Goal: Task Accomplishment & Management: Manage account settings

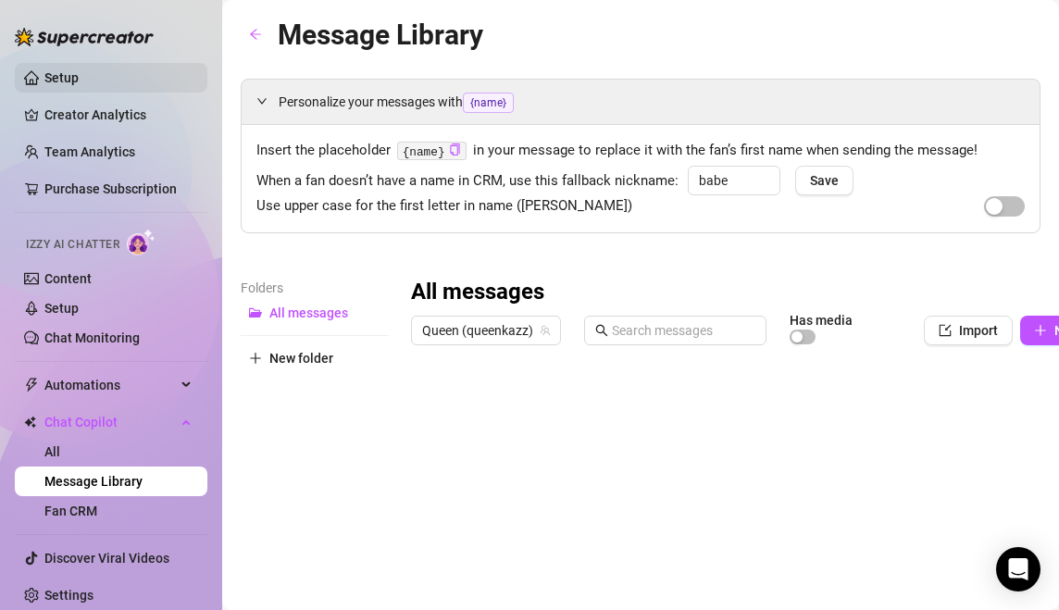
scroll to position [4, 0]
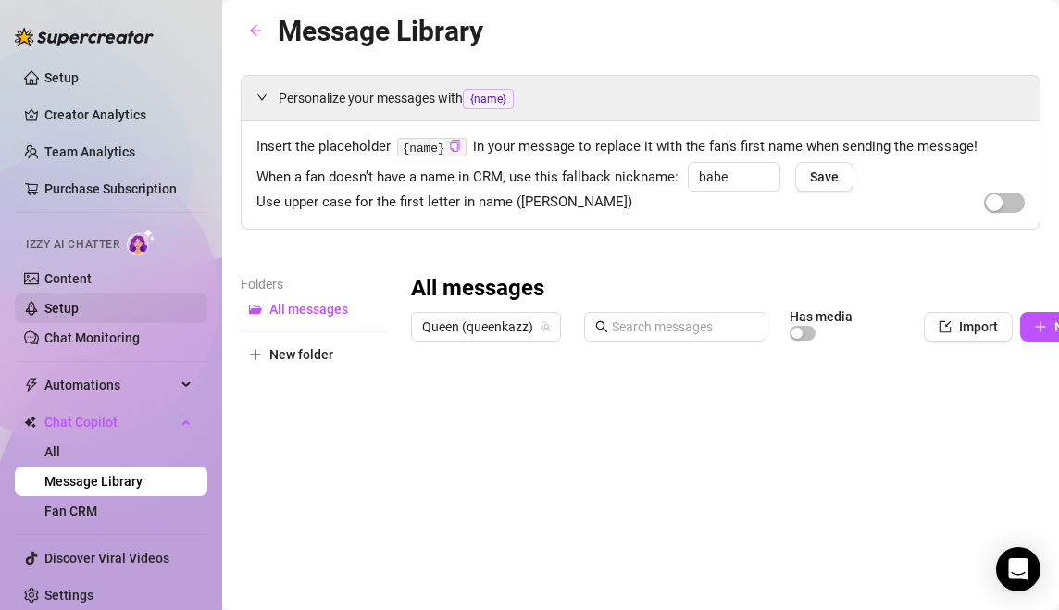
click at [79, 309] on link "Setup" at bounding box center [61, 308] width 34 height 15
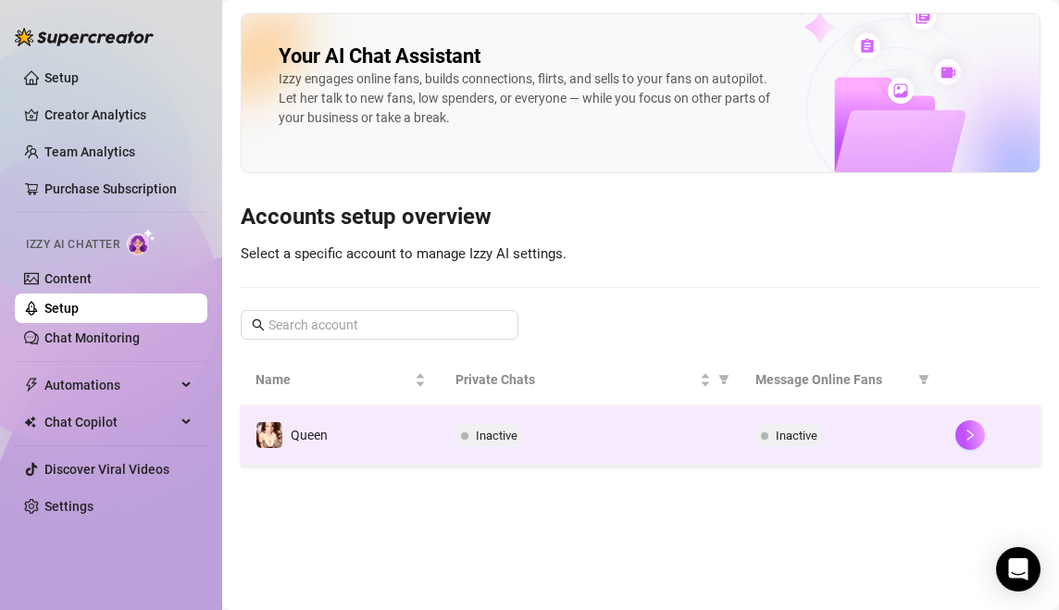
click at [305, 455] on td "Queen" at bounding box center [341, 435] width 200 height 60
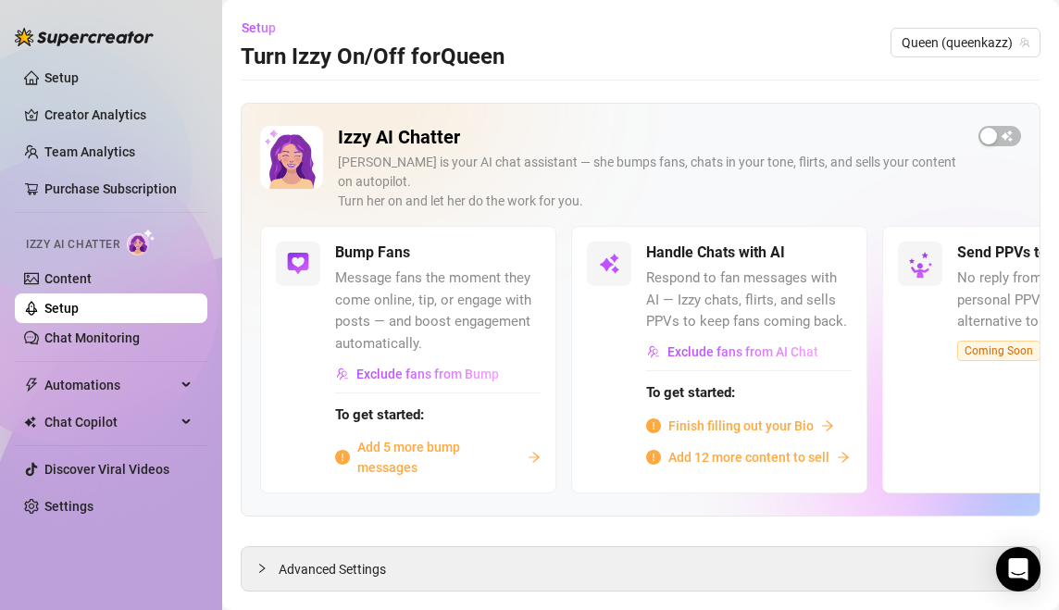
scroll to position [18, 0]
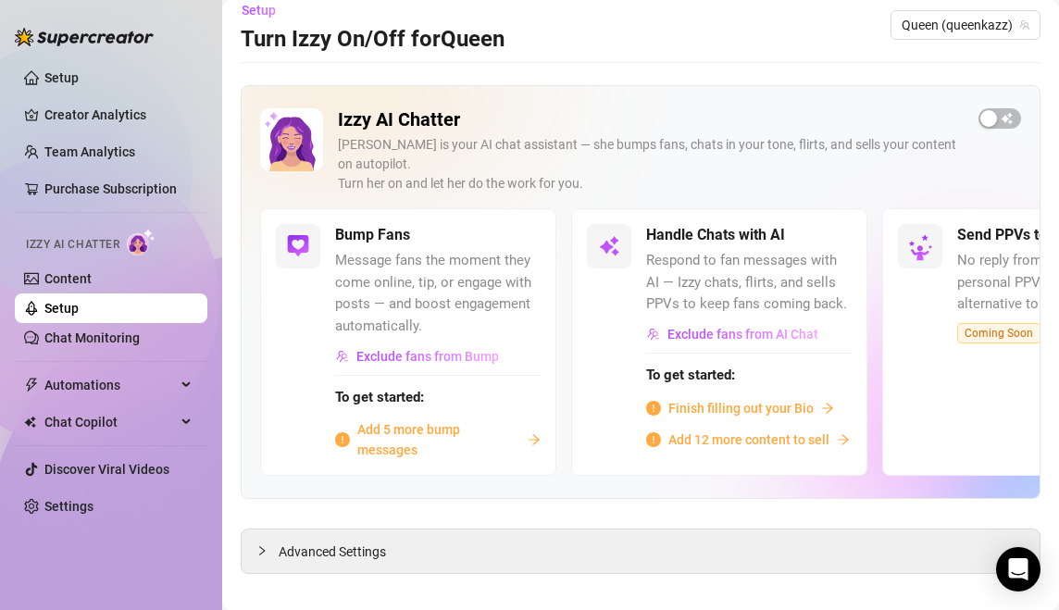
click at [419, 419] on span "Add 5 more bump messages" at bounding box center [438, 439] width 163 height 41
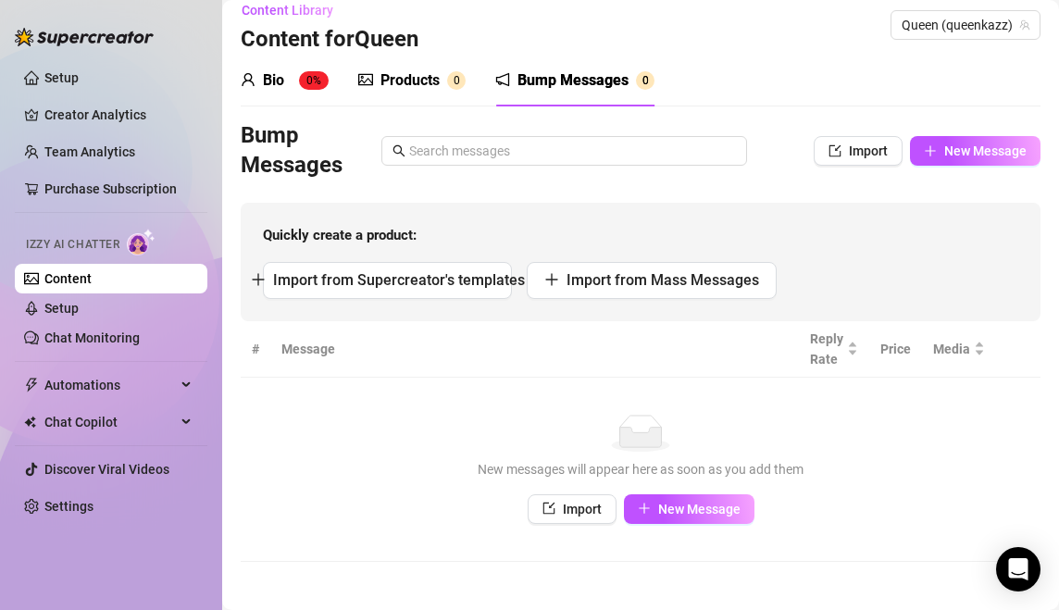
click at [401, 88] on div "Products" at bounding box center [409, 80] width 59 height 22
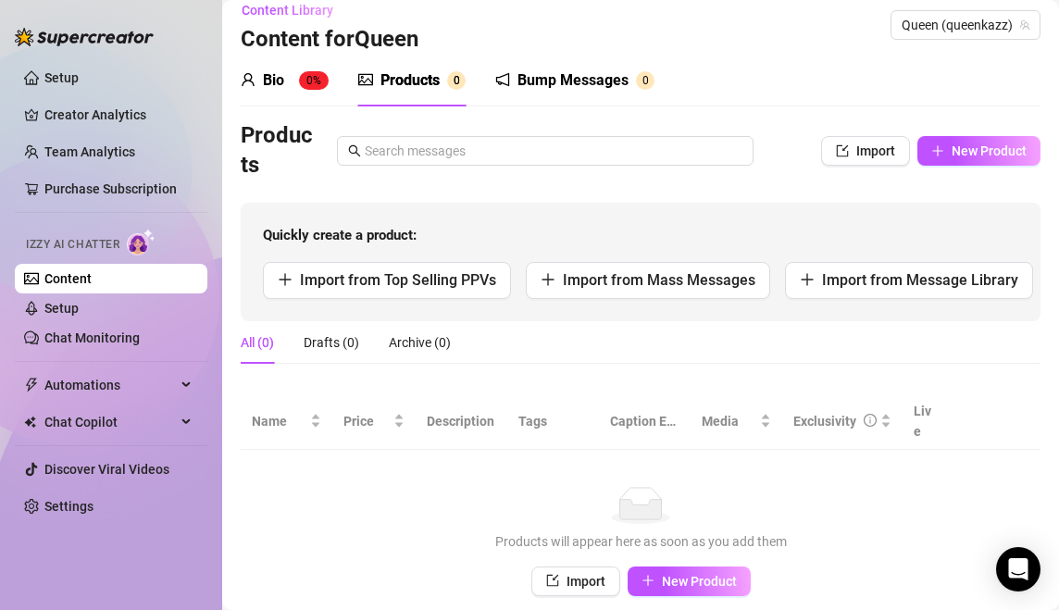
click at [267, 85] on div "Bio" at bounding box center [273, 80] width 21 height 22
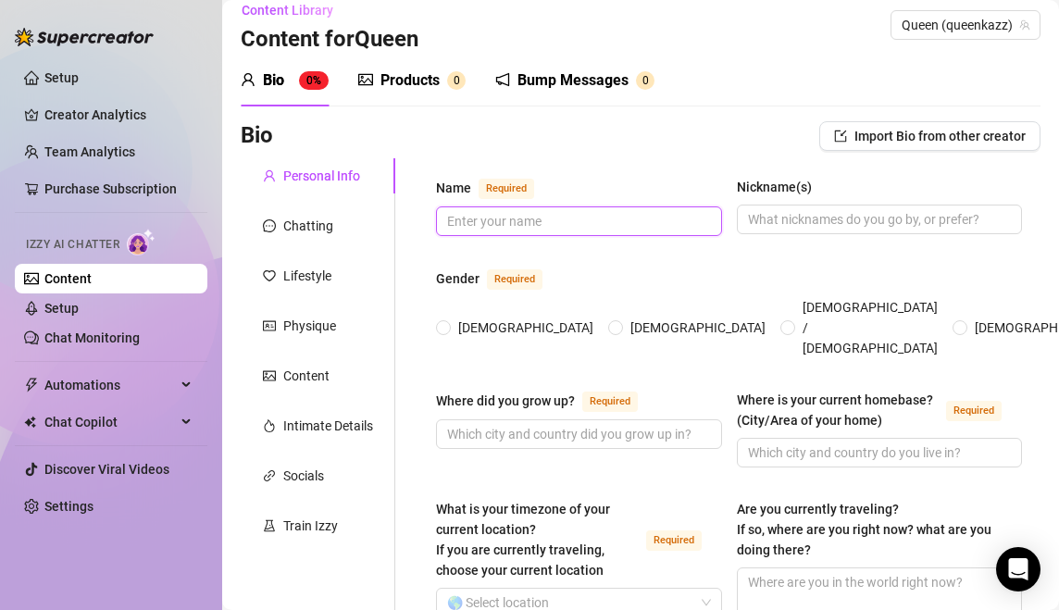
click at [541, 227] on input "Name Required" at bounding box center [577, 221] width 260 height 20
click at [938, 132] on span "Import Bio from other creator" at bounding box center [939, 136] width 171 height 15
click at [543, 235] on div "Name Required Nickname(s)" at bounding box center [729, 215] width 586 height 76
click at [556, 216] on input "Name Required" at bounding box center [577, 221] width 260 height 20
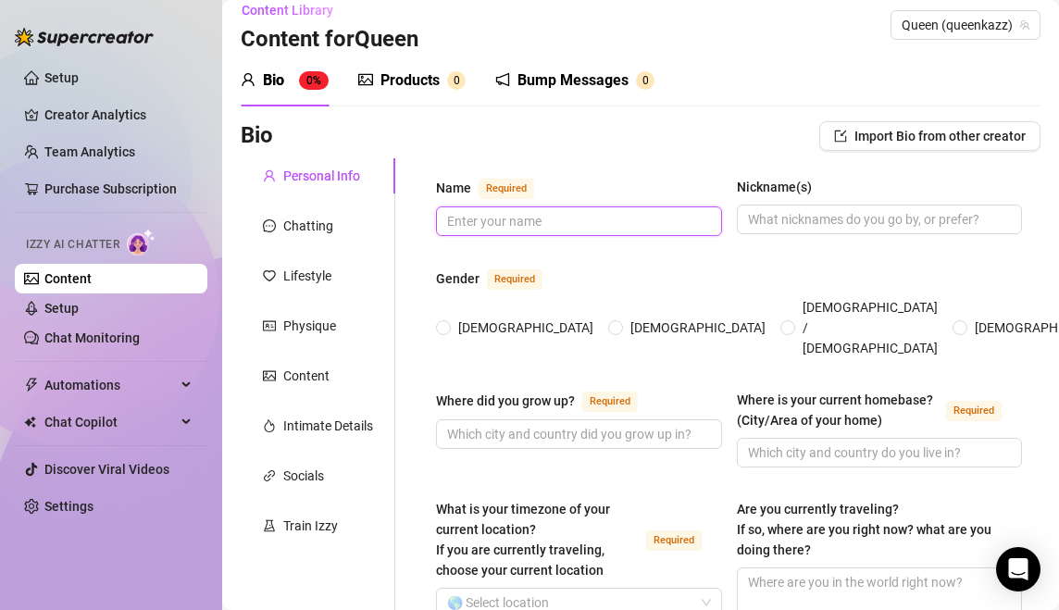
type input "!"
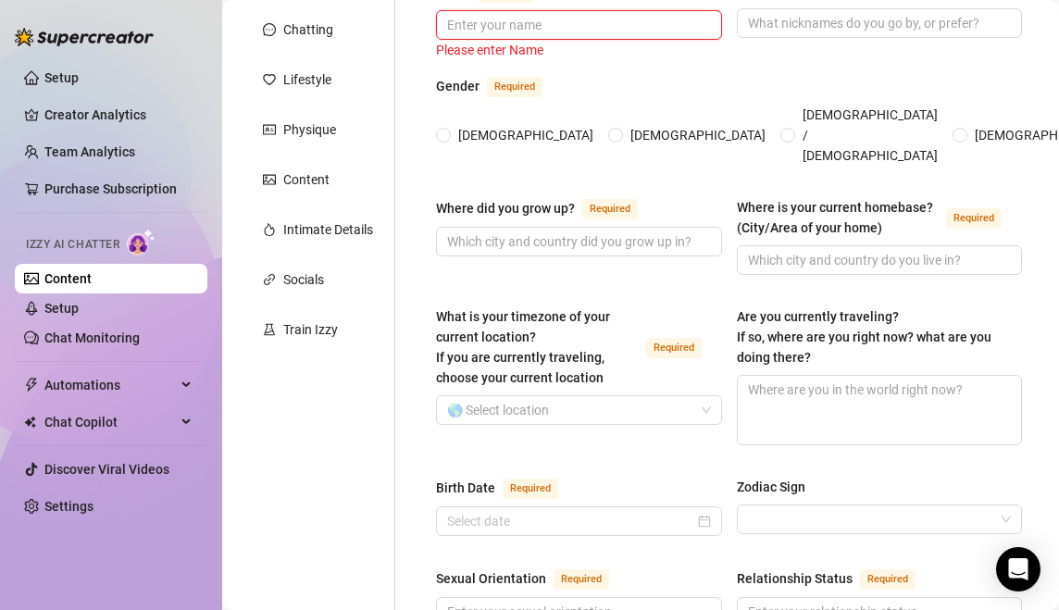
scroll to position [212, 0]
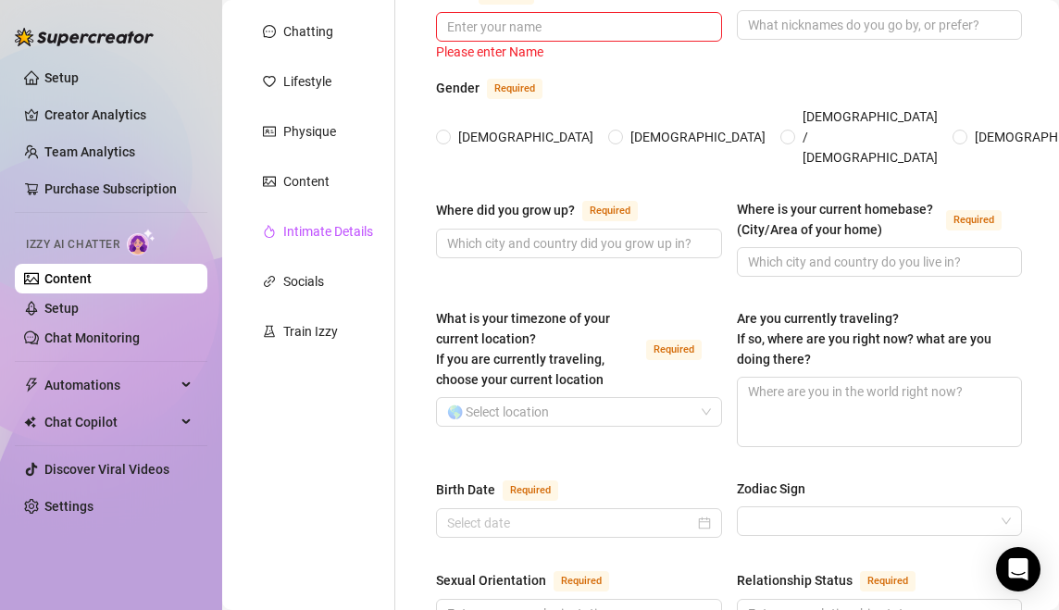
click at [357, 239] on div "Intimate Details" at bounding box center [328, 231] width 90 height 20
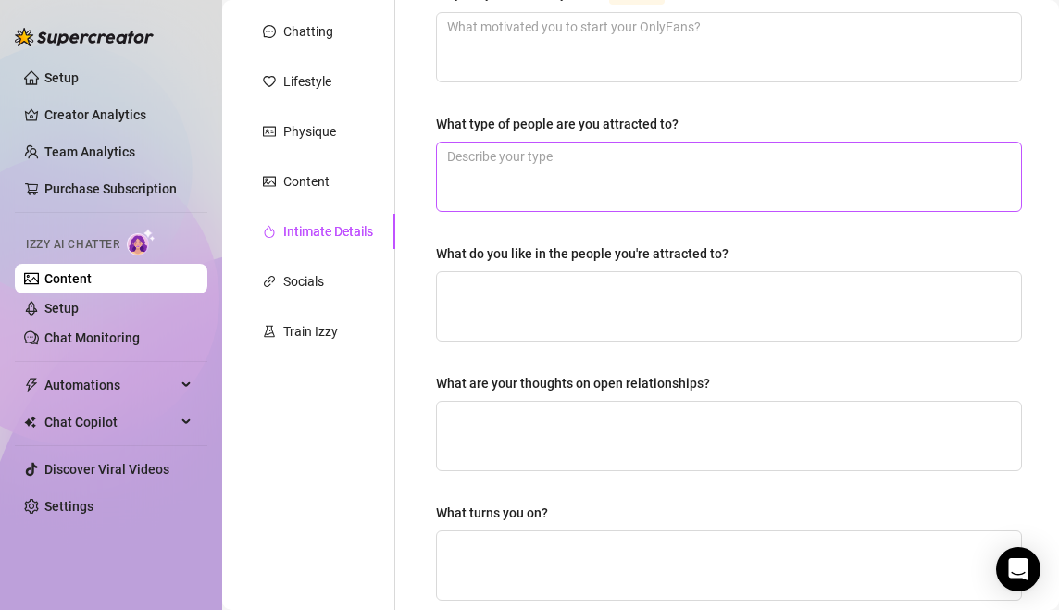
scroll to position [0, 0]
